Goal: Find specific page/section: Find specific page/section

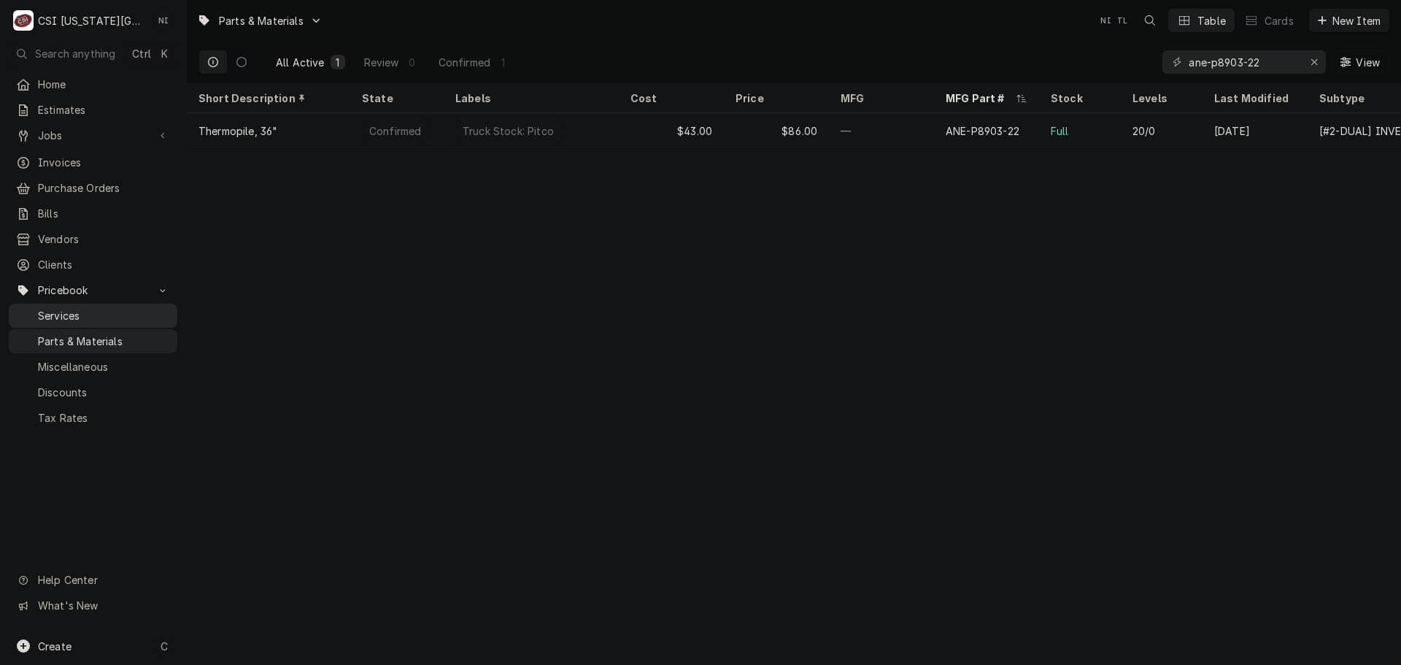
drag, startPoint x: 115, startPoint y: 328, endPoint x: 125, endPoint y: 317, distance: 15.0
click at [115, 334] on span "Parts & Materials" at bounding box center [104, 341] width 132 height 15
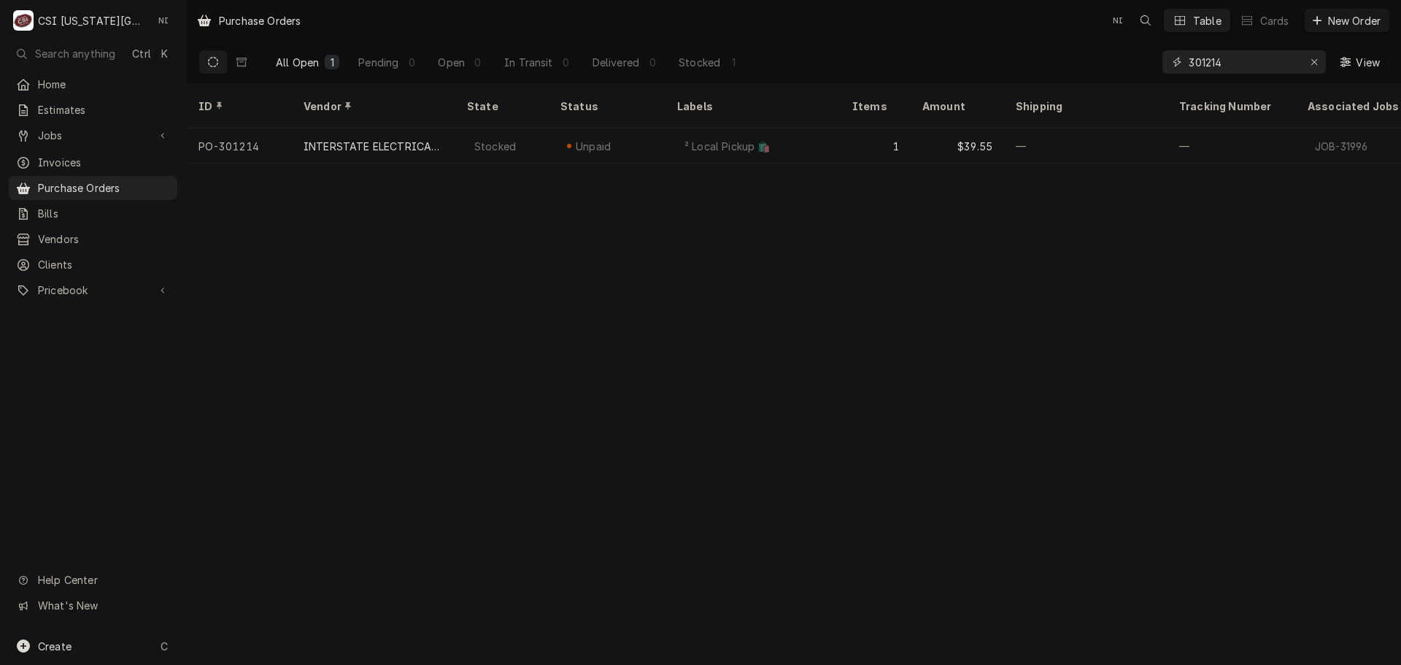
drag, startPoint x: 0, startPoint y: 0, endPoint x: 1036, endPoint y: 57, distance: 1037.3
click at [1047, 59] on div "All Open 1 Pending 0 Open 0 In Transit 0 Delivered 0 Stocked 1 301214 View" at bounding box center [794, 62] width 1191 height 41
type input "301072"
